Goal: Download file/media

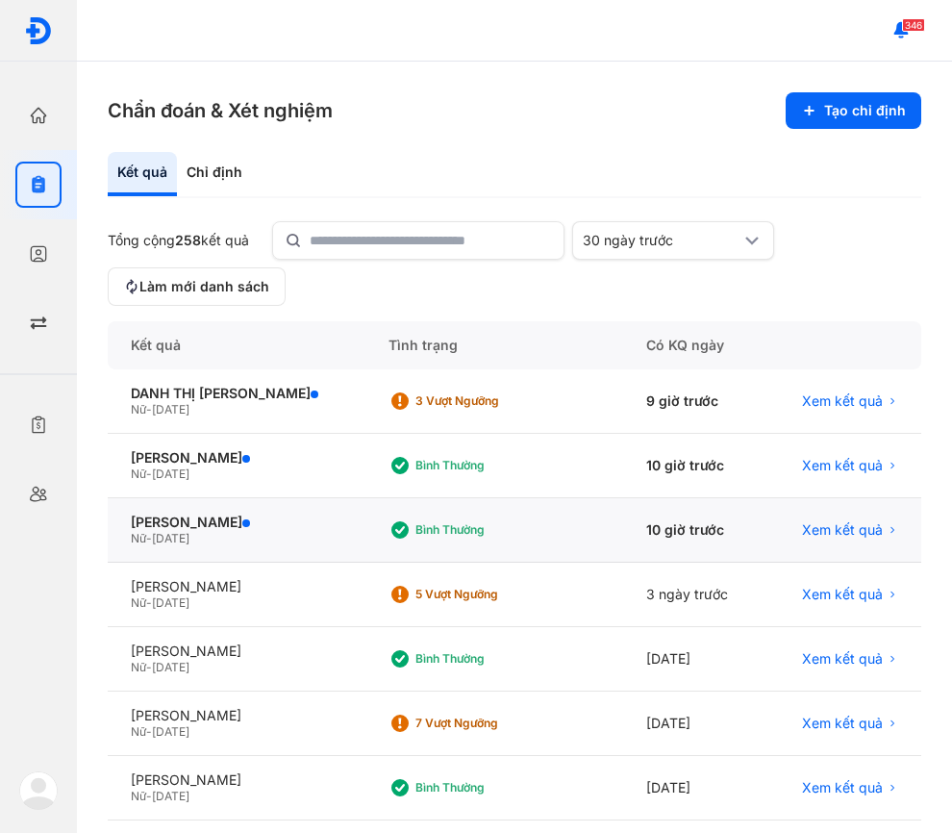
click at [865, 543] on div "Xem kết quả" at bounding box center [843, 530] width 157 height 64
click at [810, 534] on span "Xem kết quả" at bounding box center [842, 529] width 81 height 17
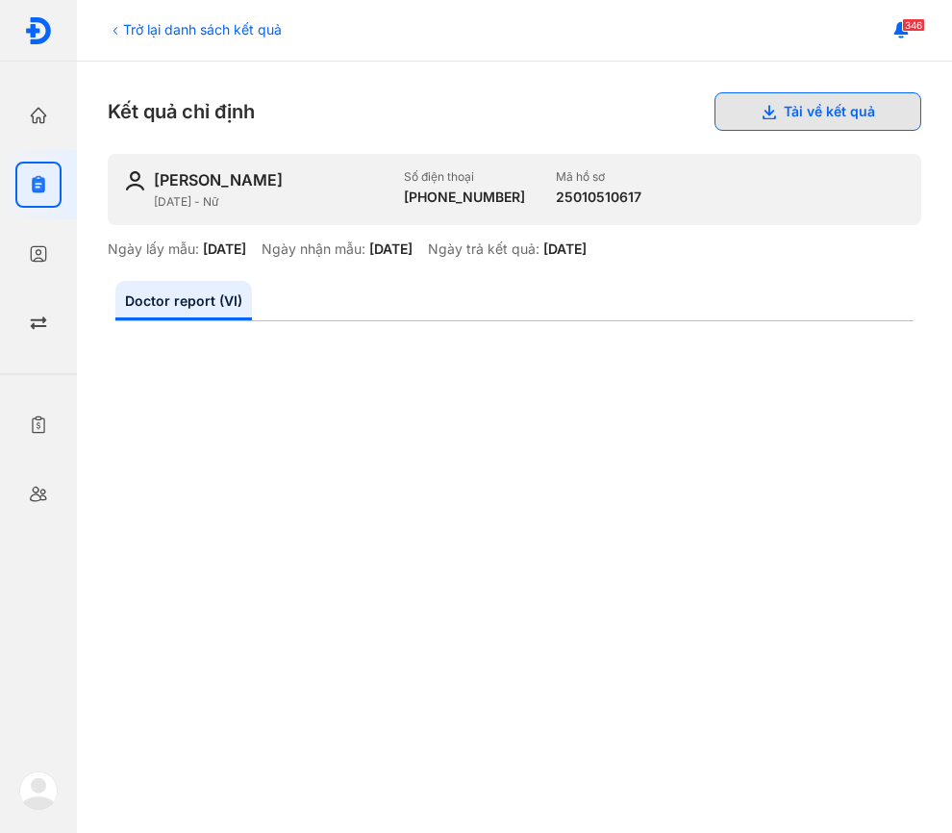
click at [833, 121] on button "Tải về kết quả" at bounding box center [818, 111] width 207 height 38
click at [189, 36] on div "Trở lại danh sách kết quả" at bounding box center [195, 29] width 174 height 20
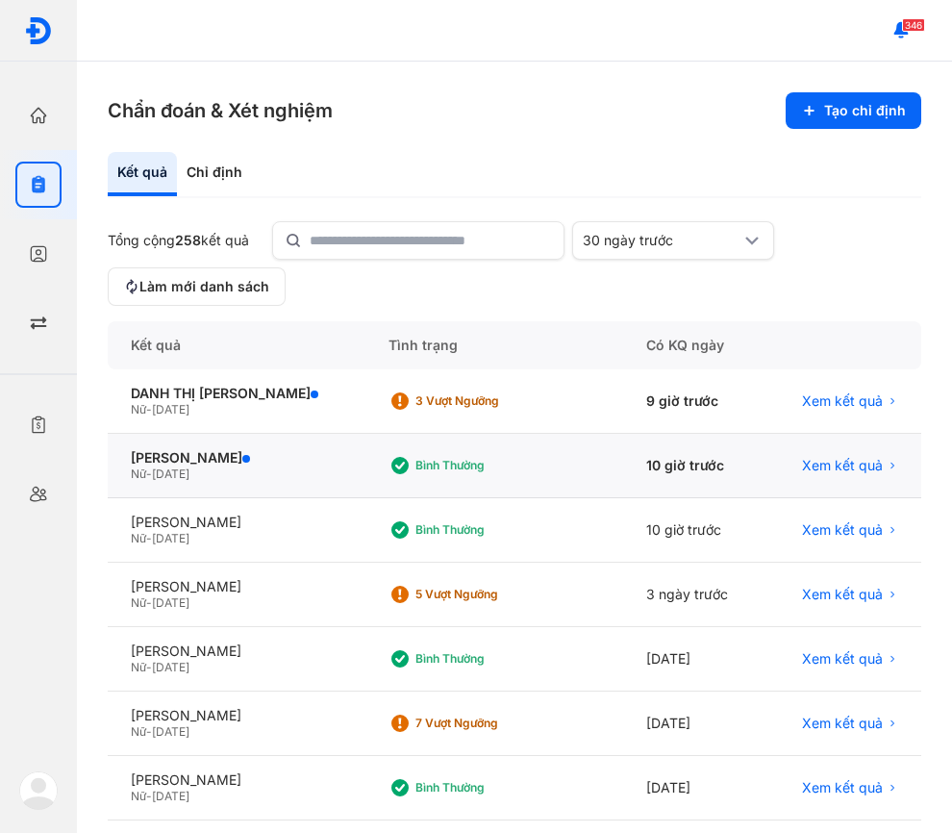
click at [825, 475] on div "Xem kết quả" at bounding box center [843, 466] width 157 height 64
click at [840, 467] on span "Xem kết quả" at bounding box center [842, 465] width 81 height 17
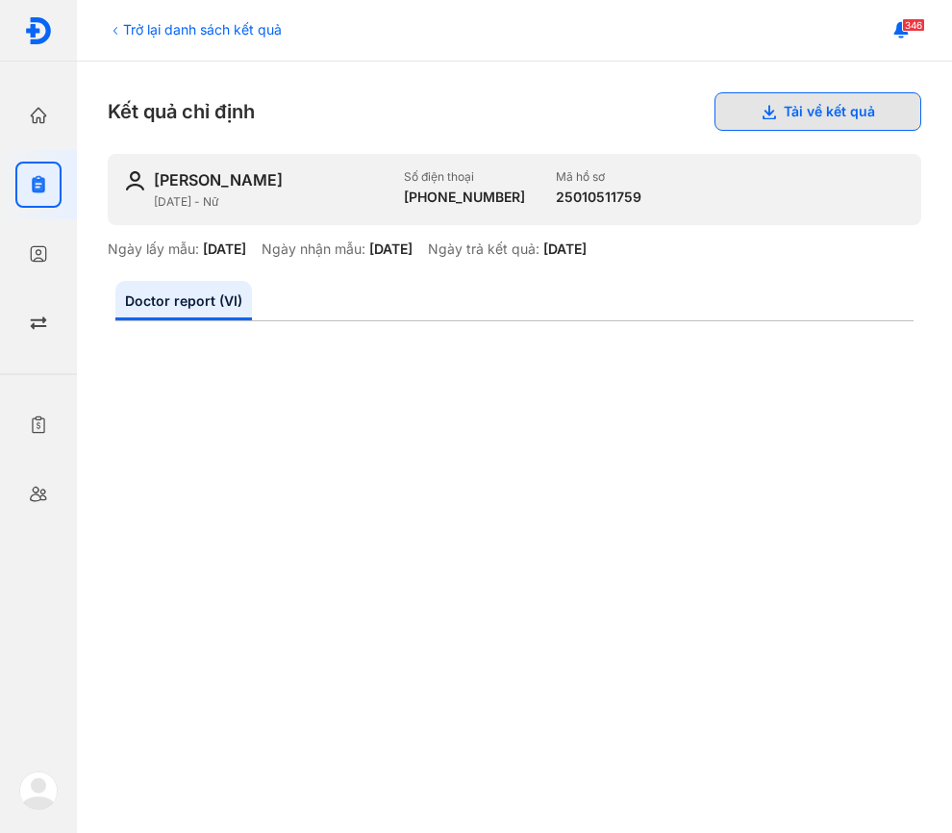
click at [822, 102] on button "Tải về kết quả" at bounding box center [818, 111] width 207 height 38
click at [173, 33] on div "Trở lại danh sách kết quả" at bounding box center [195, 29] width 174 height 20
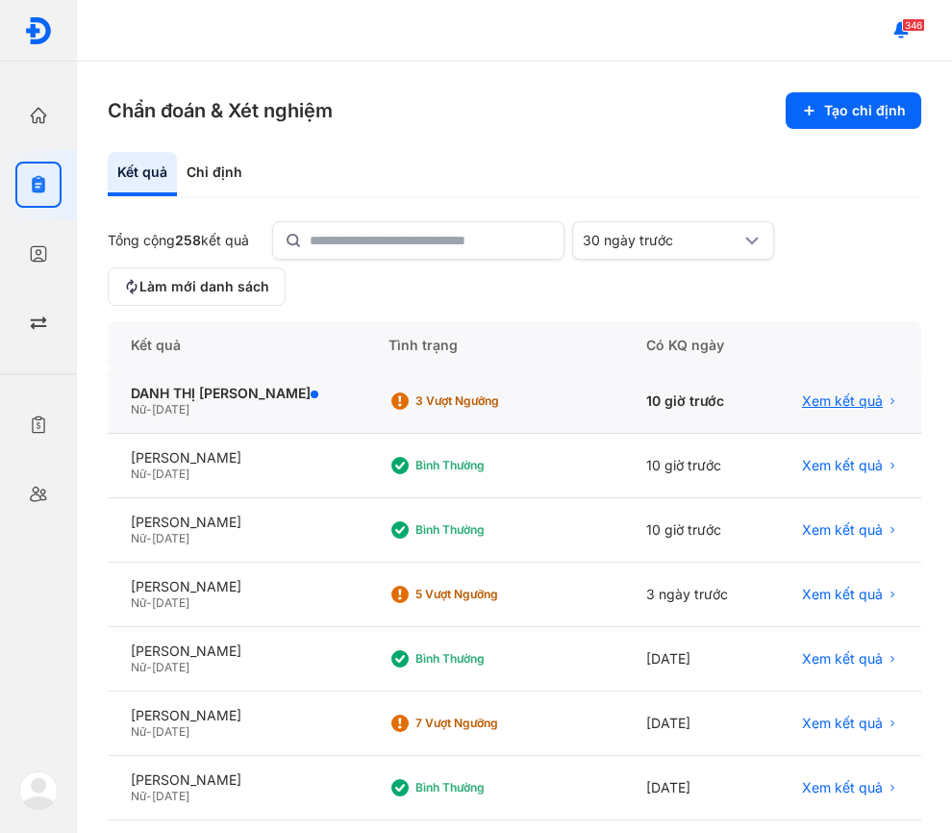
click at [804, 402] on span "Xem kết quả" at bounding box center [842, 400] width 81 height 17
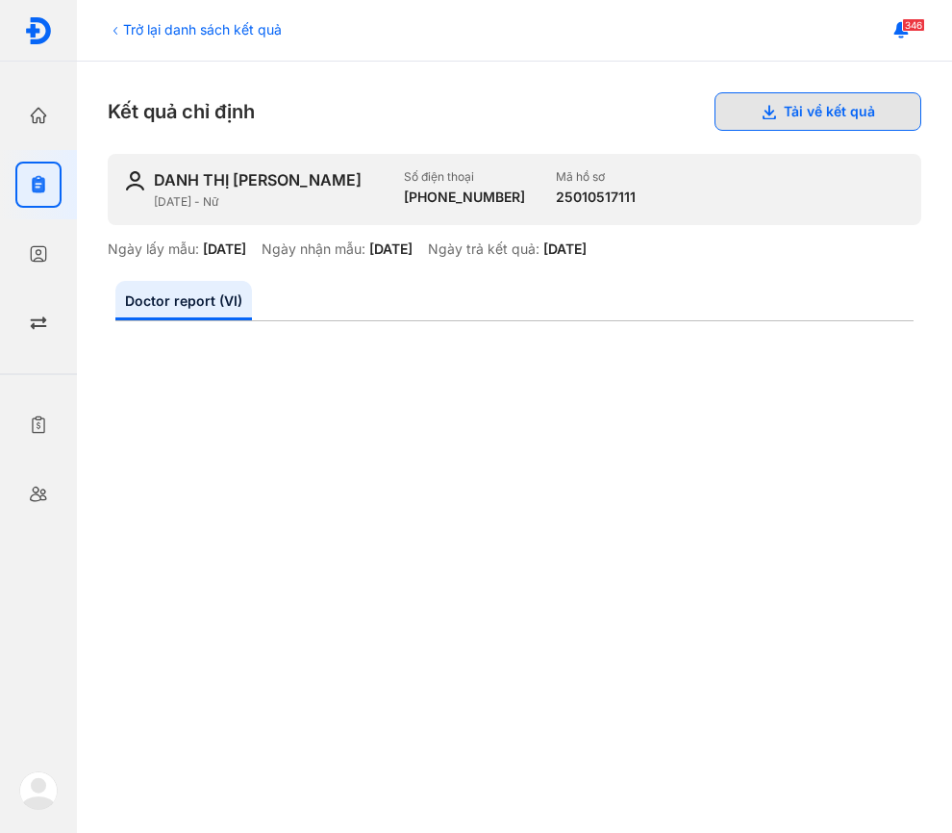
click at [774, 112] on button "Tải về kết quả" at bounding box center [818, 111] width 207 height 38
